Goal: Task Accomplishment & Management: Manage account settings

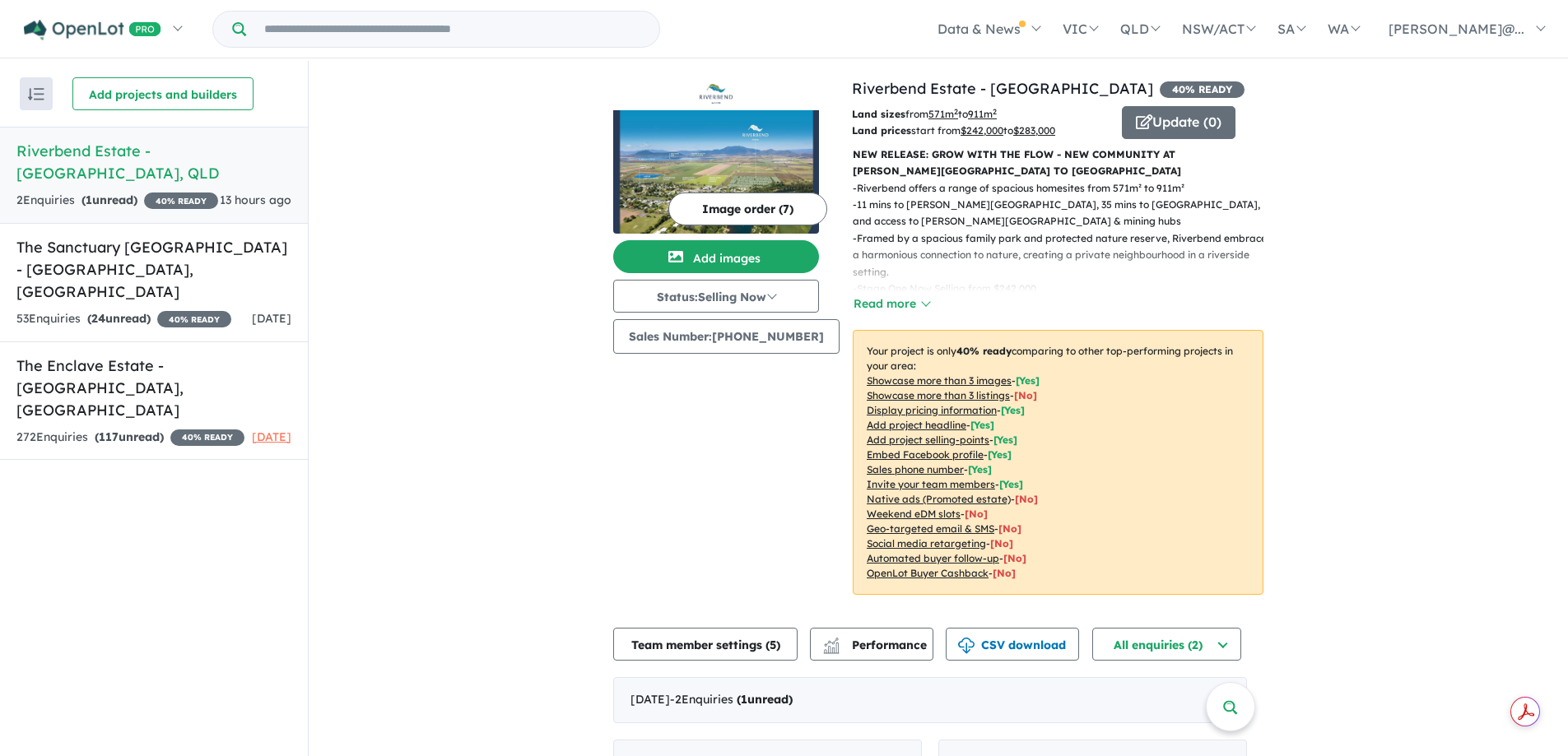
click at [144, 161] on h5 "Riverbend Estate - [GEOGRAPHIC_DATA] , [GEOGRAPHIC_DATA]" at bounding box center [154, 162] width 275 height 44
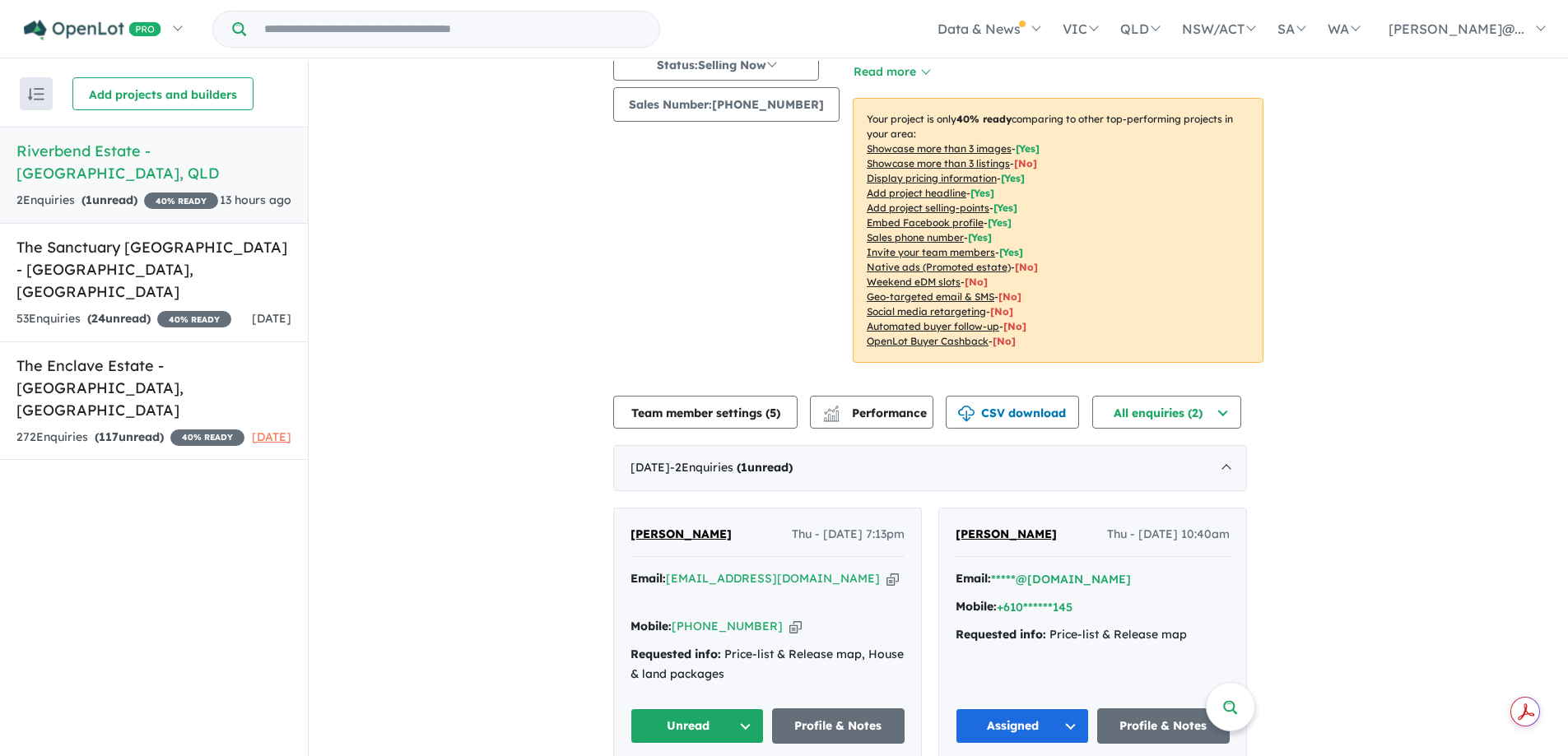
scroll to position [3, 0]
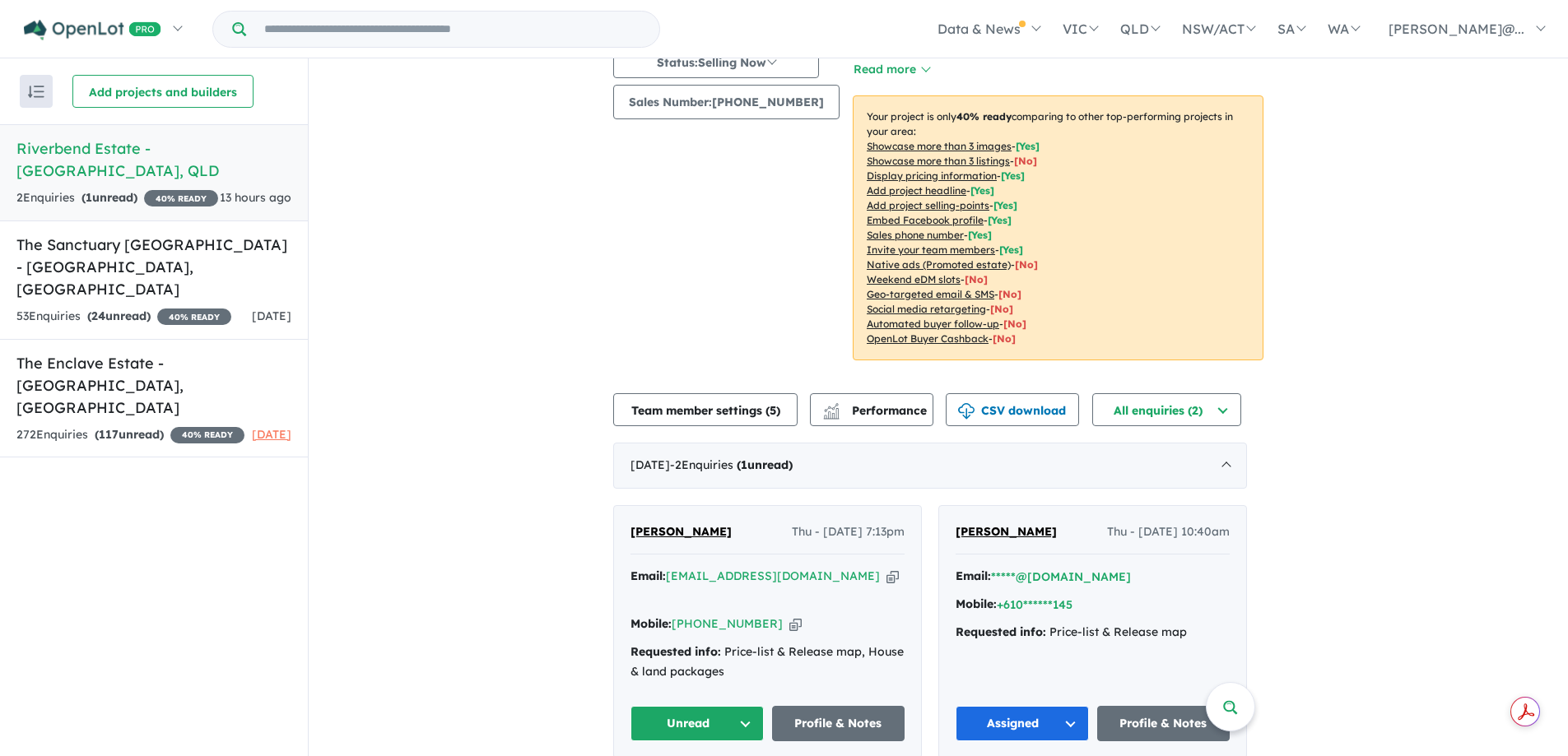
click at [886, 578] on icon "button" at bounding box center [892, 576] width 12 height 17
click at [790, 615] on icon "button" at bounding box center [795, 624] width 12 height 17
drag, startPoint x: 711, startPoint y: 531, endPoint x: 630, endPoint y: 533, distance: 81.0
click at [630, 533] on div "[PERSON_NAME] Thu - [DATE] 7:13pm Email: [EMAIL_ADDRESS][DOMAIN_NAME] Copied! M…" at bounding box center [767, 632] width 307 height 253
copy span "[PERSON_NAME]"
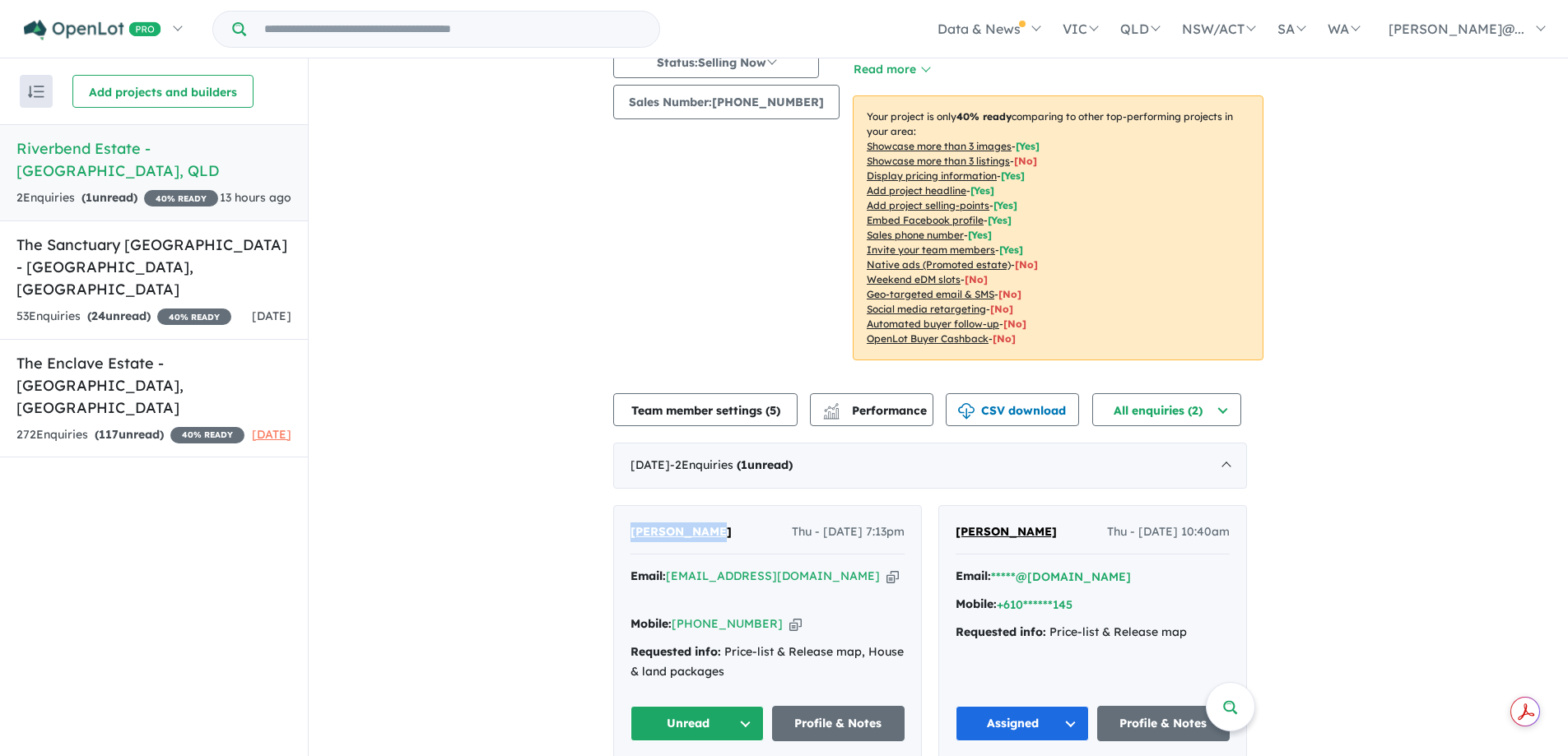
click at [745, 708] on button "Unread" at bounding box center [697, 724] width 133 height 35
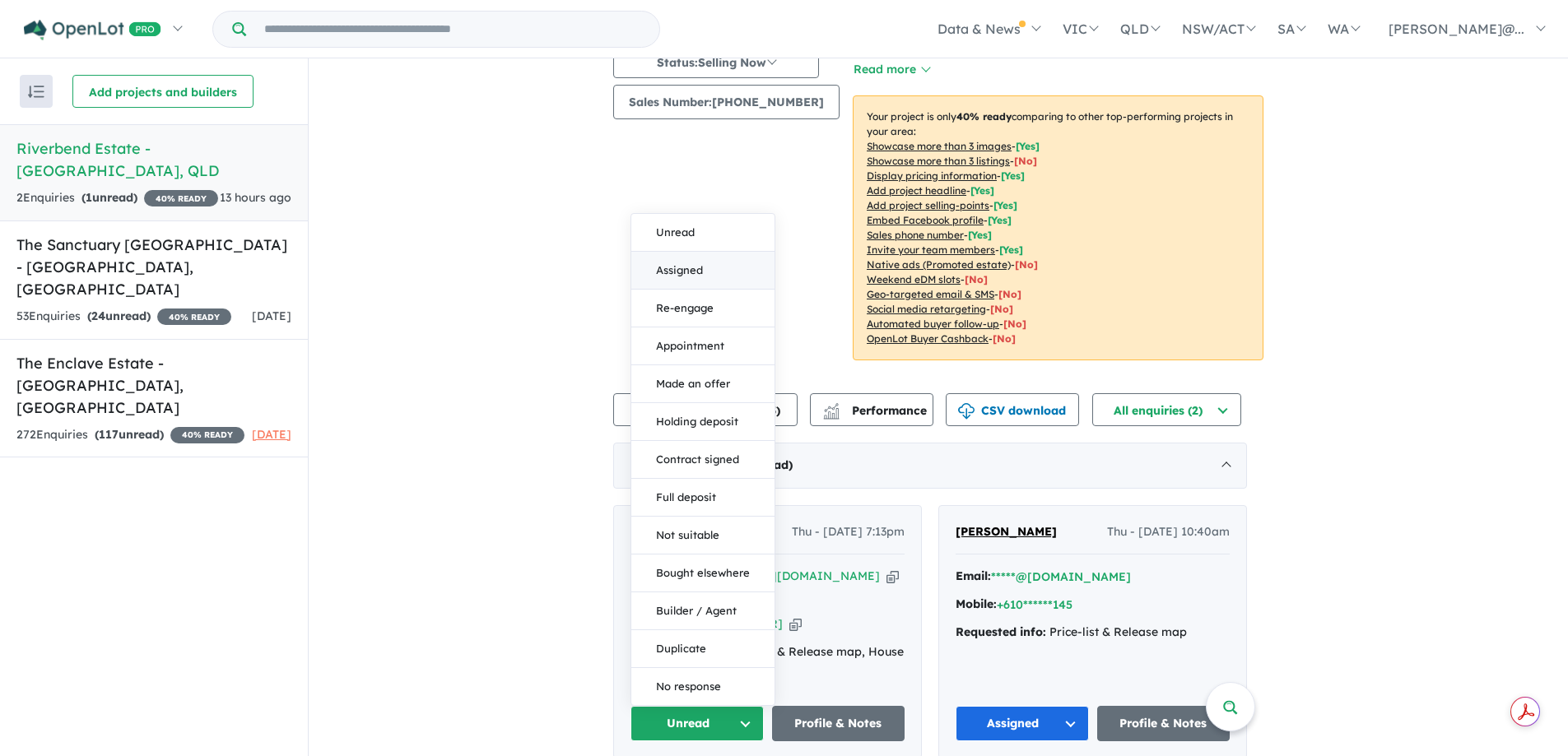
click at [698, 254] on button "Assigned" at bounding box center [703, 270] width 144 height 38
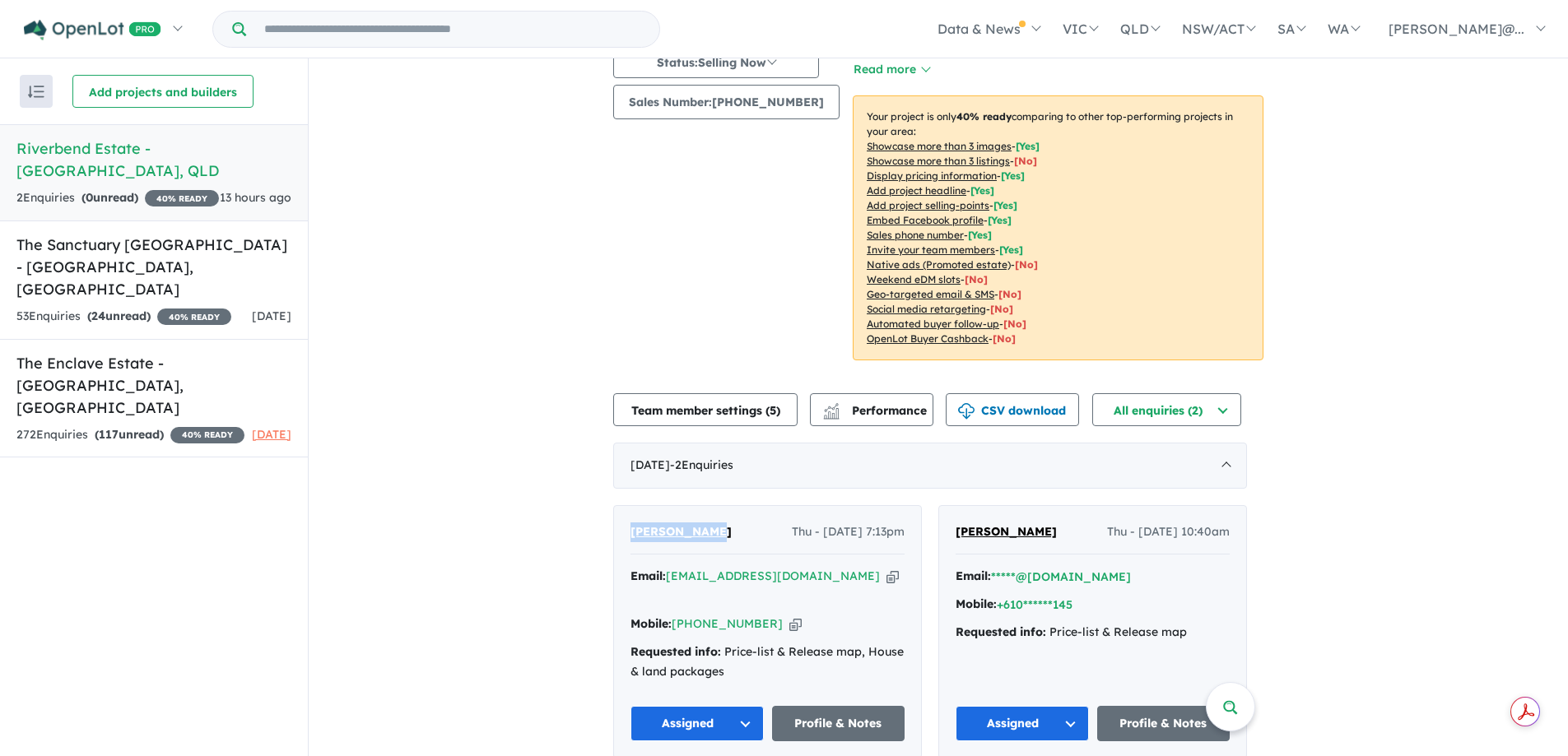
click at [686, 530] on span "[PERSON_NAME]" at bounding box center [681, 532] width 101 height 15
